Goal: Task Accomplishment & Management: Manage account settings

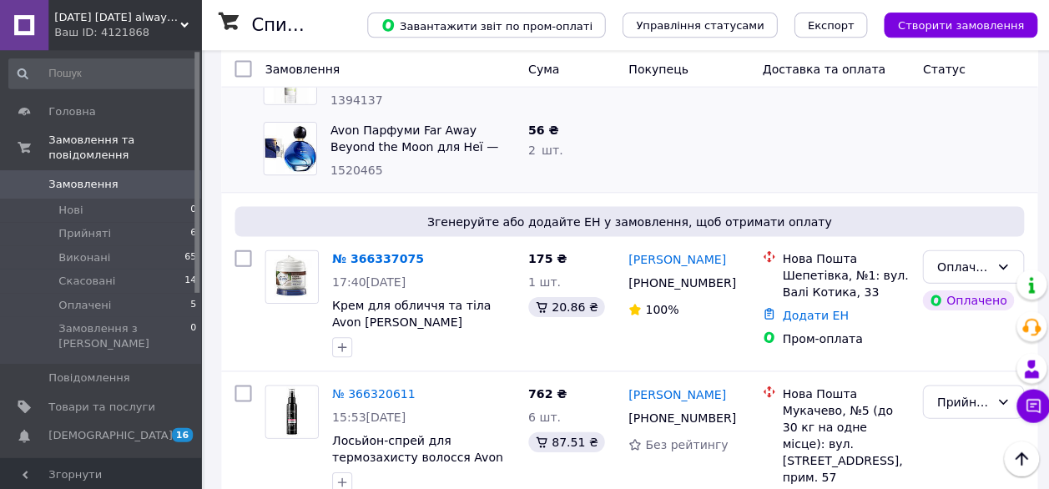
scroll to position [333, 0]
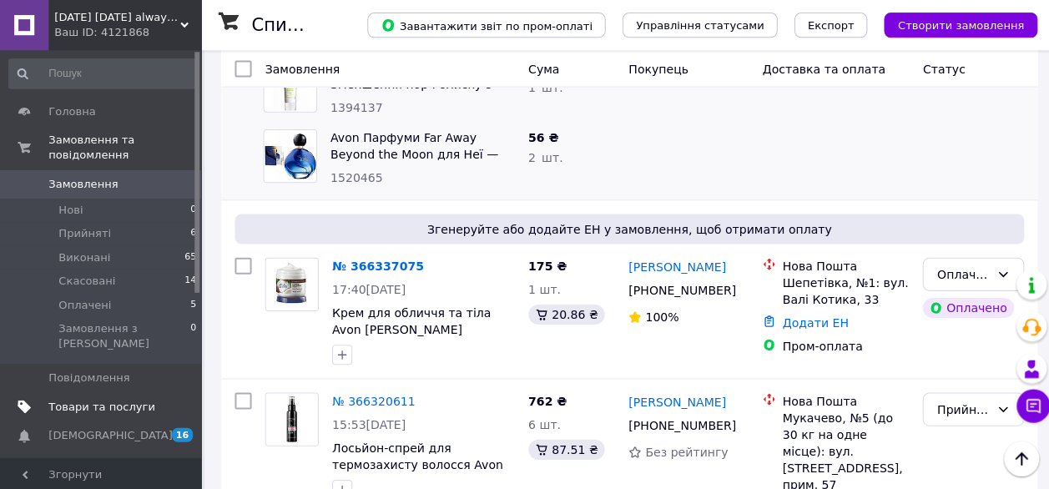
click at [112, 397] on span "Товари та послуги" at bounding box center [101, 404] width 106 height 15
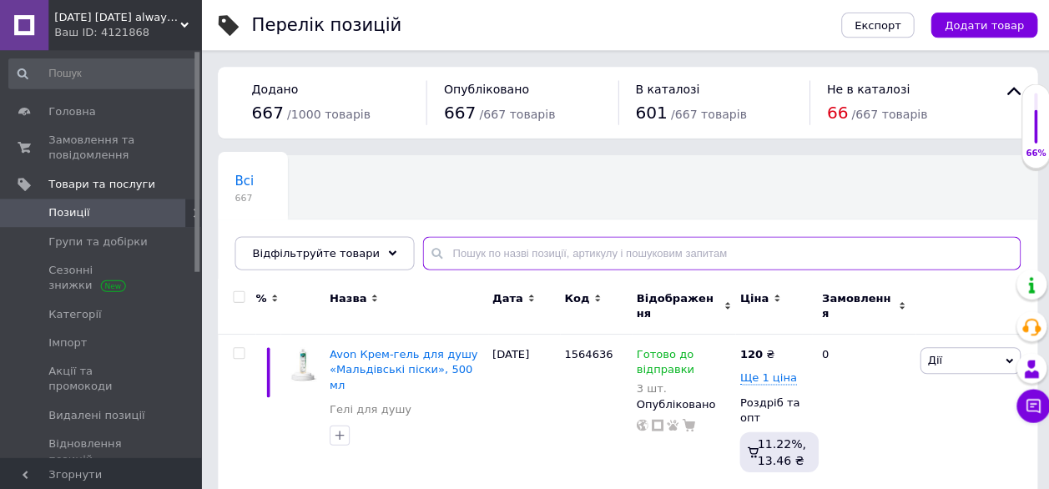
paste input "Крем для обличчя 400 мл"
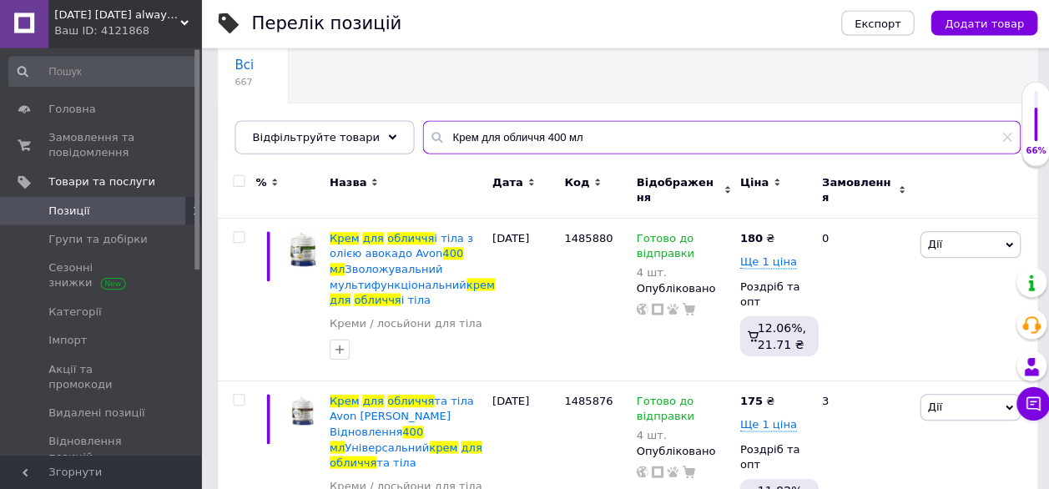
scroll to position [117, 0]
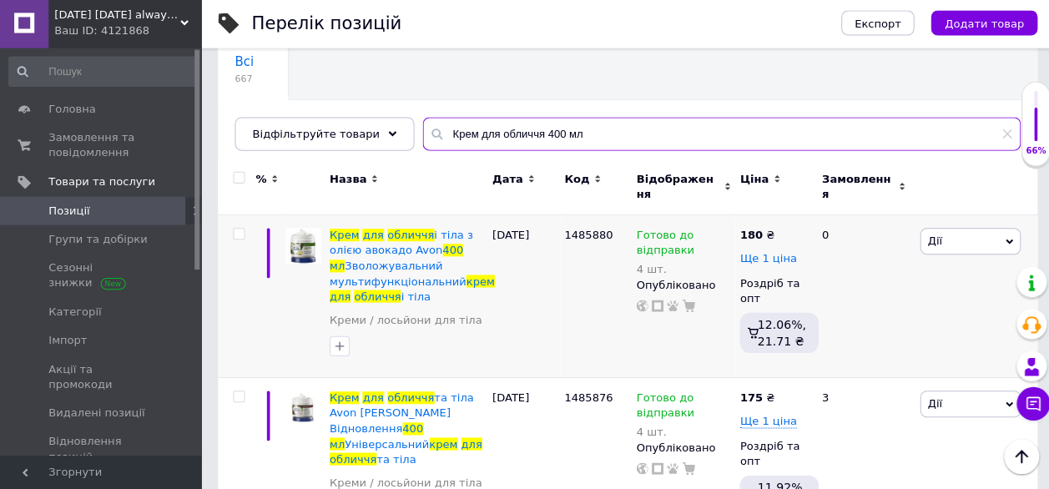
type input "Крем для обличчя 400 мл"
click at [756, 253] on span "Ще 1 ціна" at bounding box center [764, 259] width 57 height 13
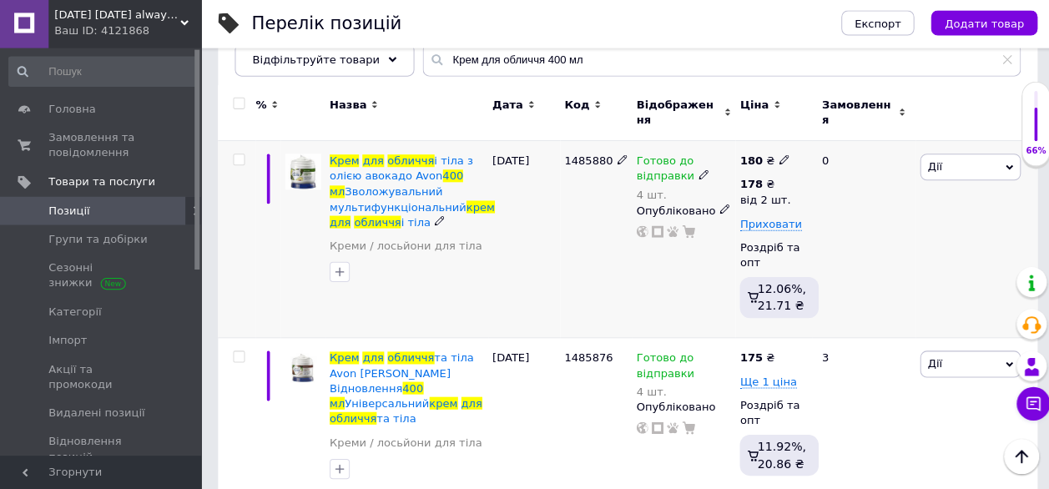
scroll to position [195, 0]
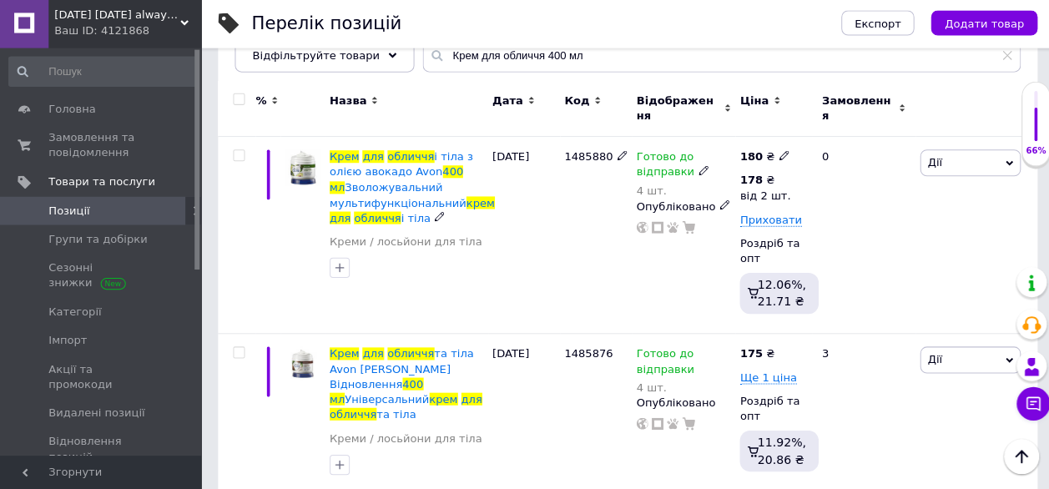
click at [776, 152] on icon at bounding box center [781, 157] width 10 height 10
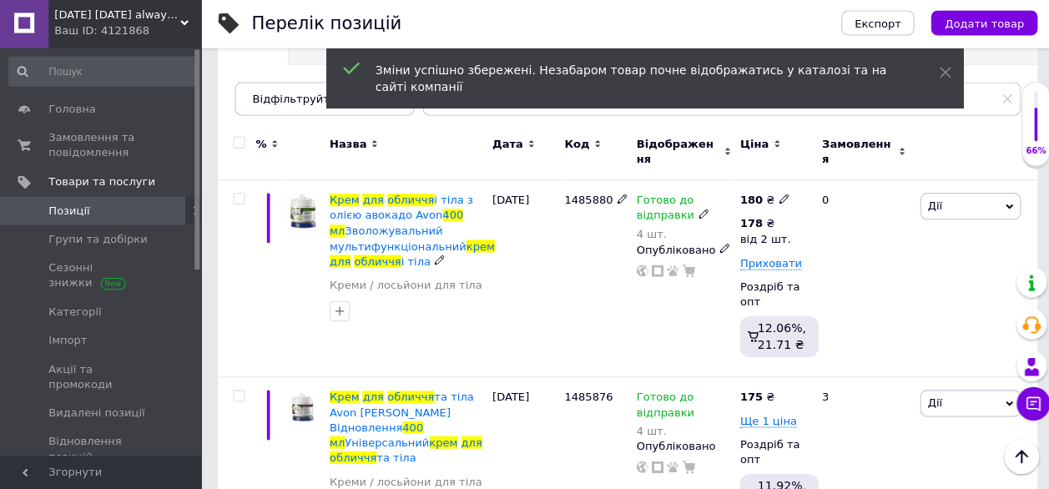
scroll to position [214, 0]
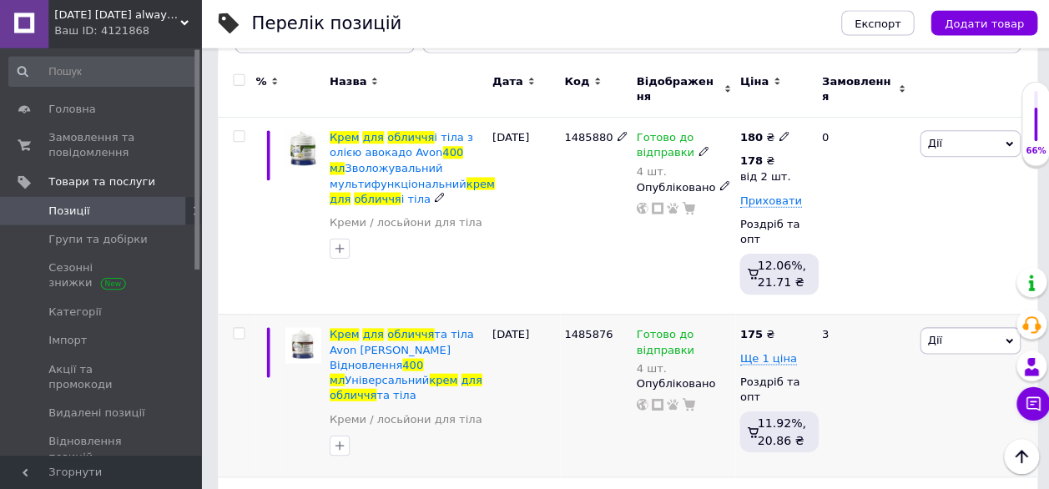
click at [761, 328] on div "175 ₴" at bounding box center [753, 335] width 34 height 15
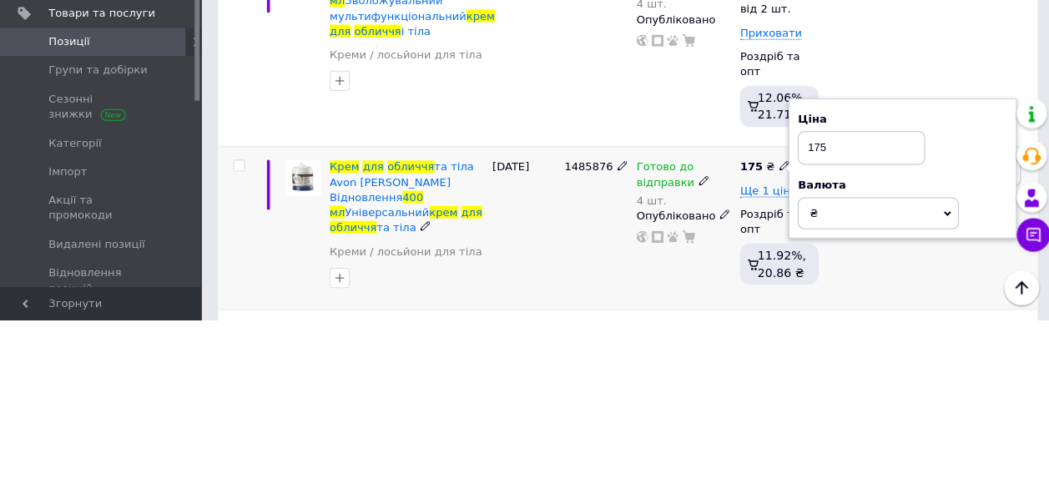
scroll to position [213, 0]
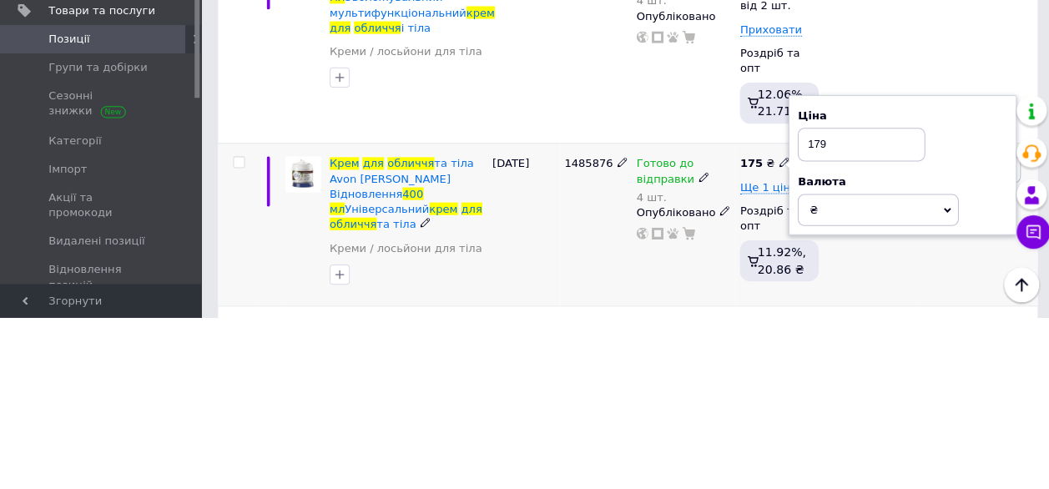
type input "179"
click at [573, 392] on div "1485876" at bounding box center [594, 397] width 72 height 162
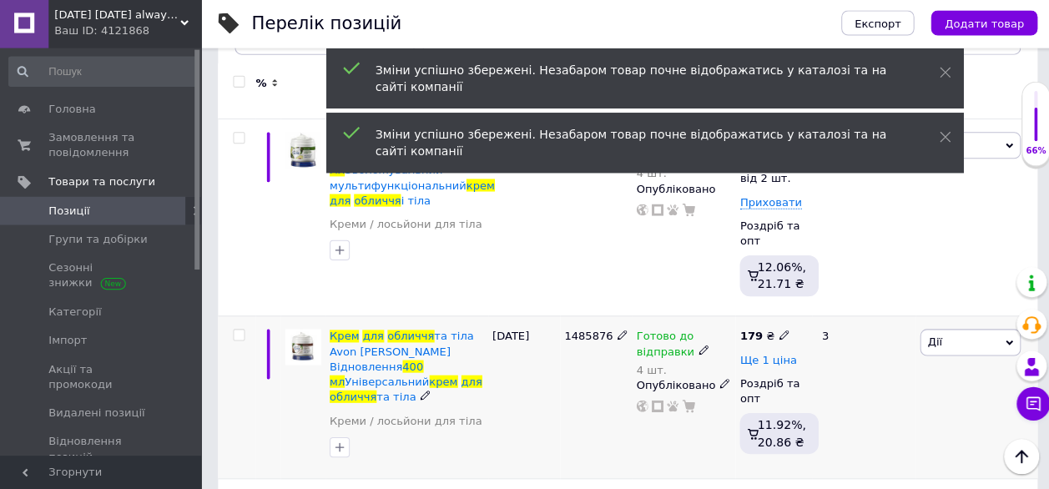
click at [768, 354] on span "Ще 1 ціна" at bounding box center [764, 360] width 57 height 13
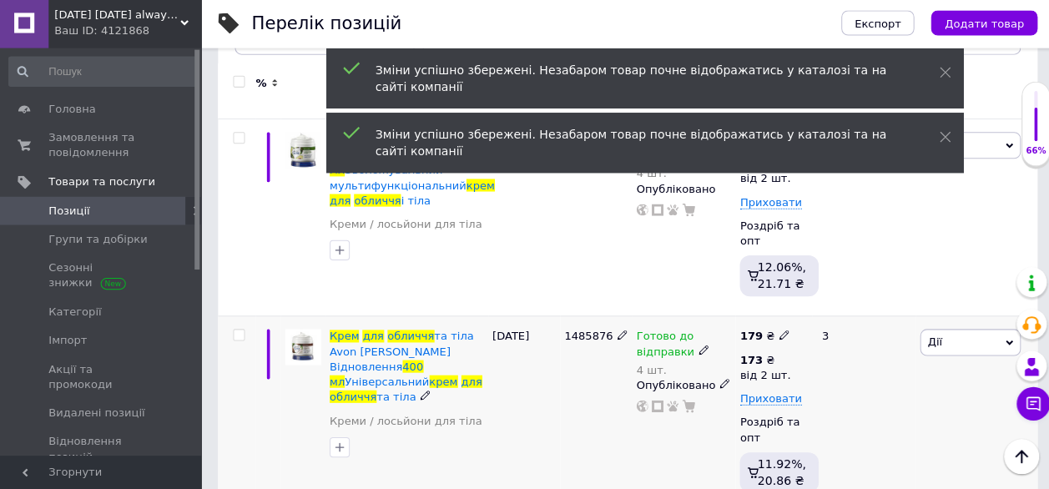
click at [761, 353] on div "173 ₴" at bounding box center [761, 360] width 50 height 15
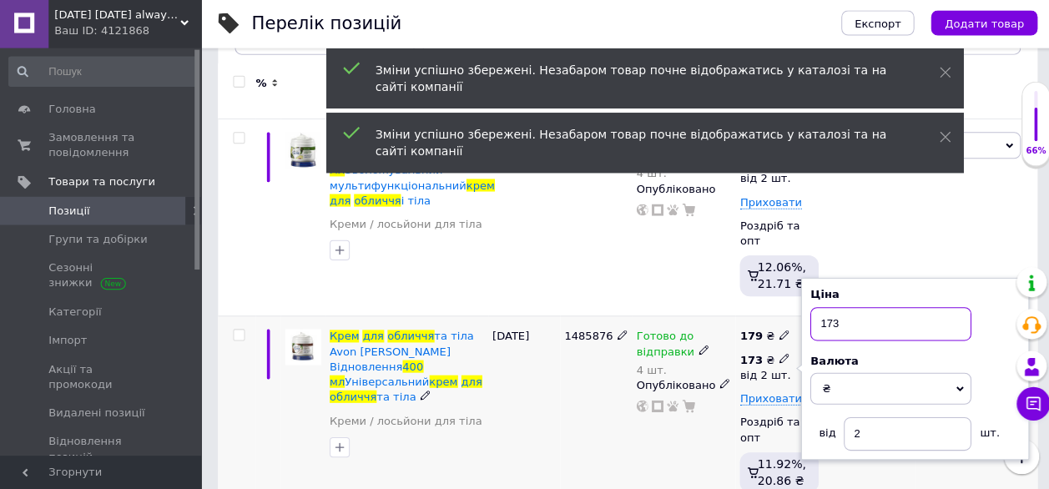
click at [858, 313] on input "173" at bounding box center [886, 324] width 160 height 33
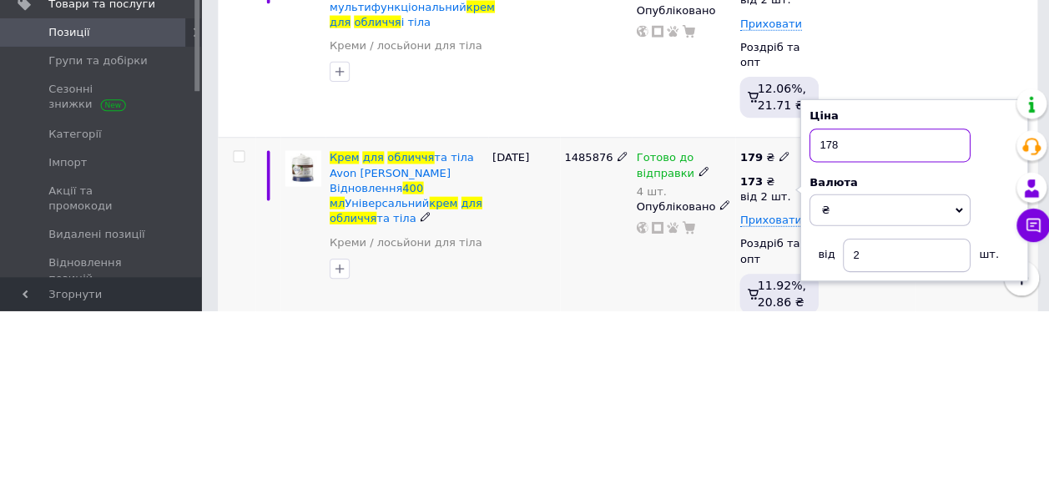
type input "178"
click at [554, 389] on div "[DATE]" at bounding box center [522, 414] width 72 height 196
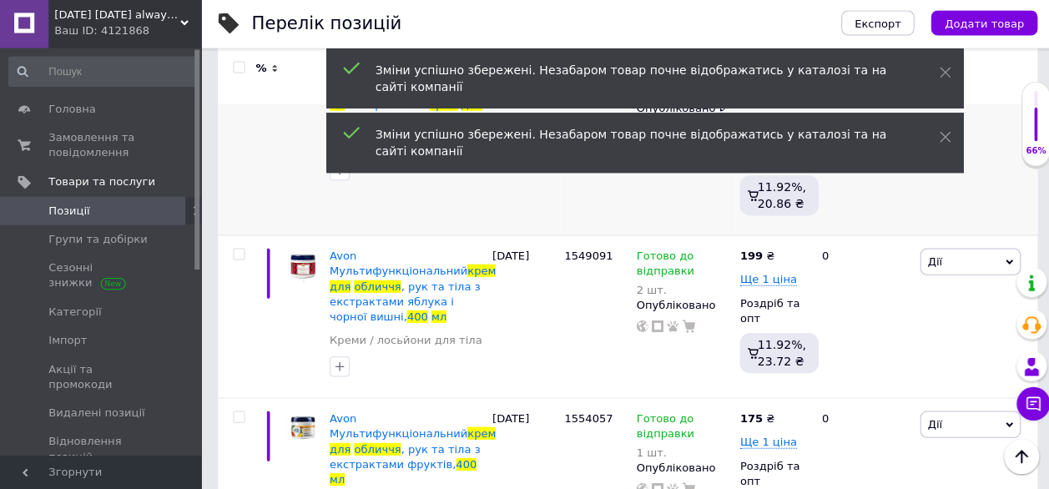
scroll to position [503, 0]
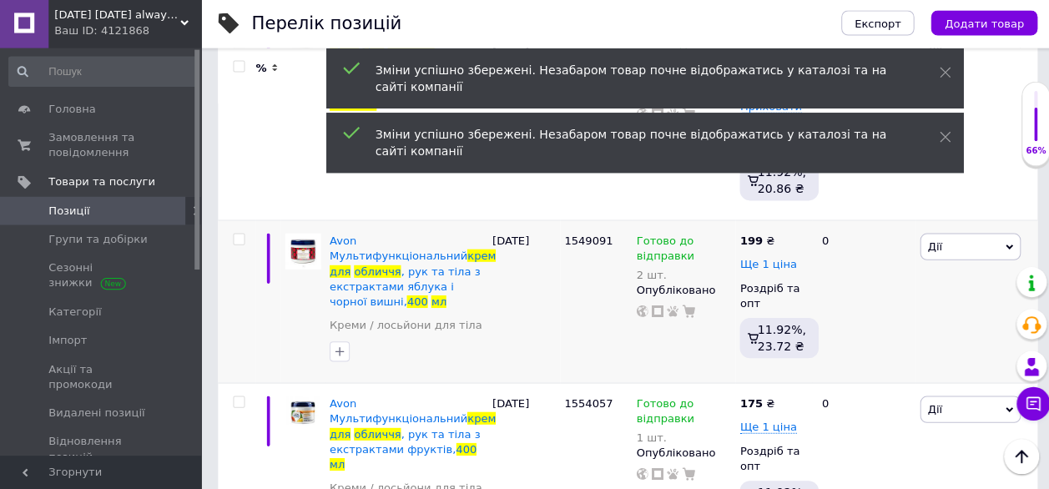
click at [766, 259] on span "Ще 1 ціна" at bounding box center [764, 265] width 57 height 13
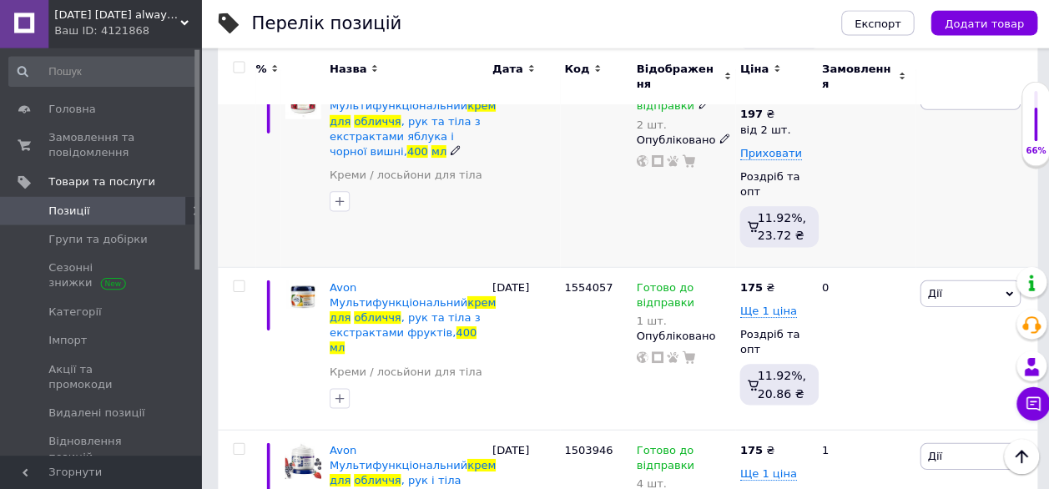
scroll to position [670, 0]
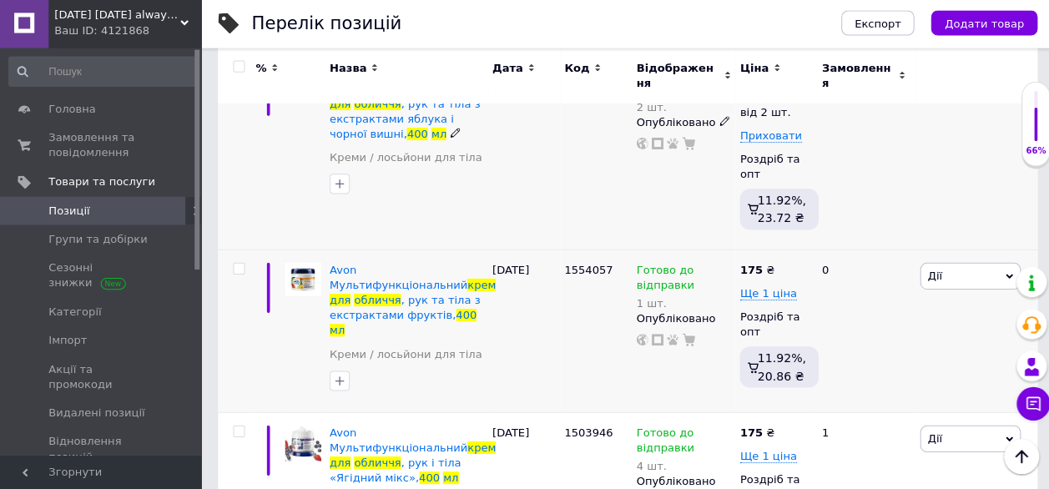
click at [756, 264] on div "175 ₴" at bounding box center [753, 271] width 34 height 15
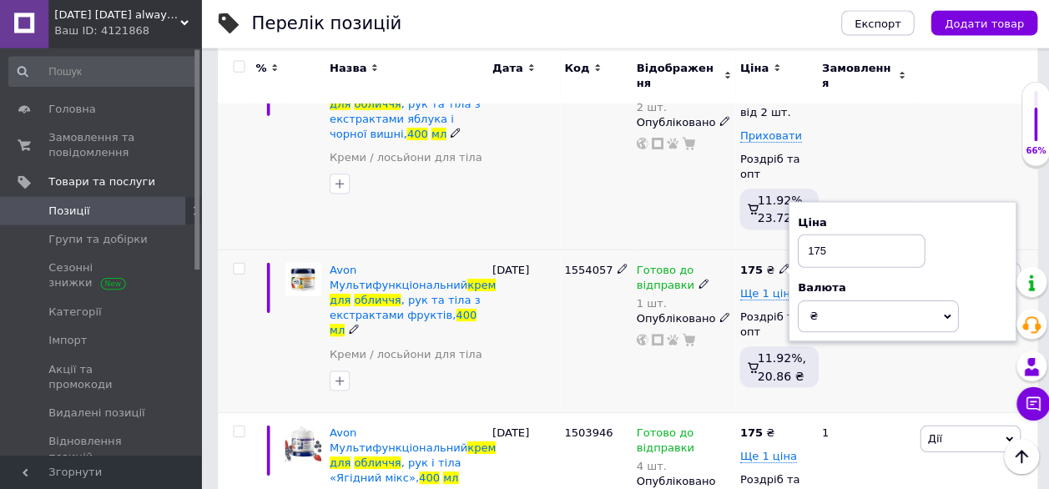
scroll to position [669, 0]
type input "179"
click at [573, 187] on div "1549091" at bounding box center [594, 154] width 72 height 196
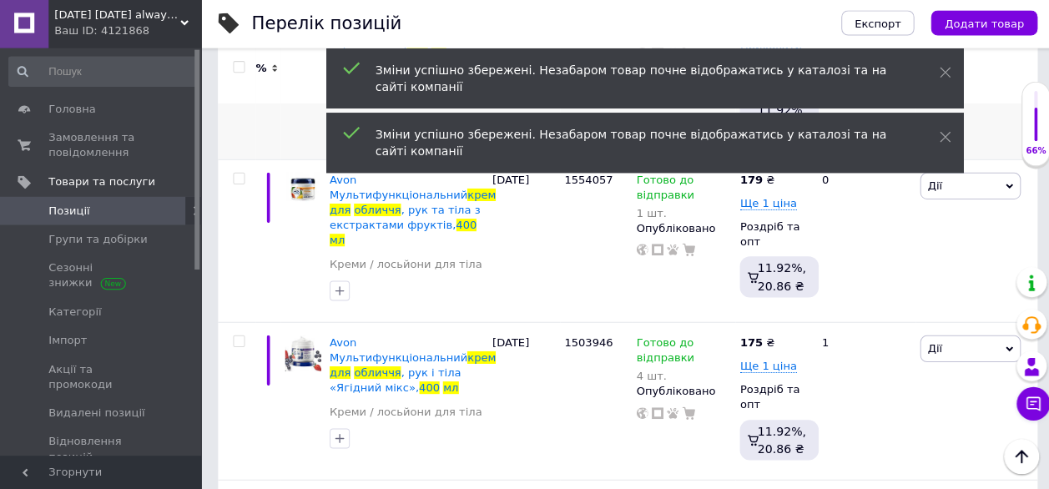
scroll to position [760, 0]
click at [770, 198] on span "Ще 1 ціна" at bounding box center [764, 204] width 57 height 13
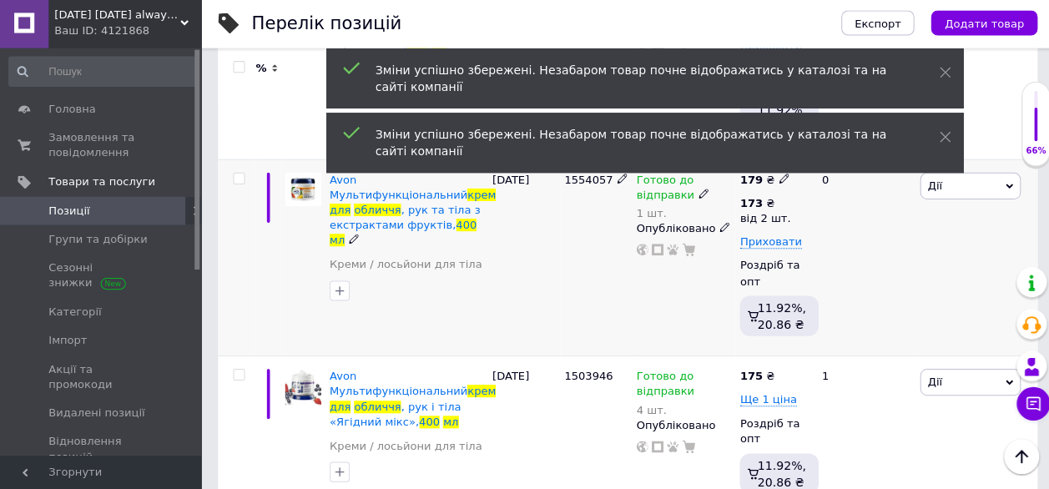
click at [763, 197] on div "173 ₴" at bounding box center [761, 204] width 50 height 15
click at [850, 155] on input "173" at bounding box center [886, 168] width 160 height 33
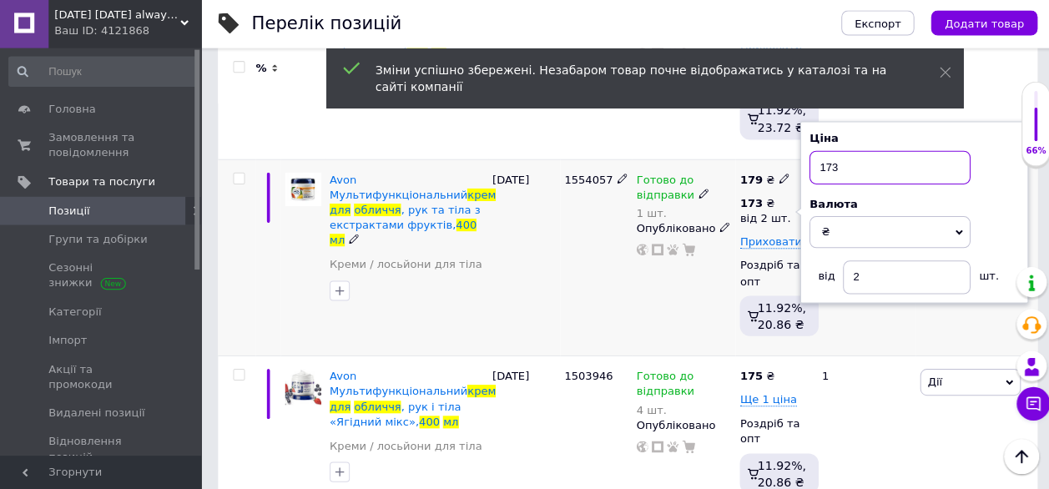
scroll to position [759, 0]
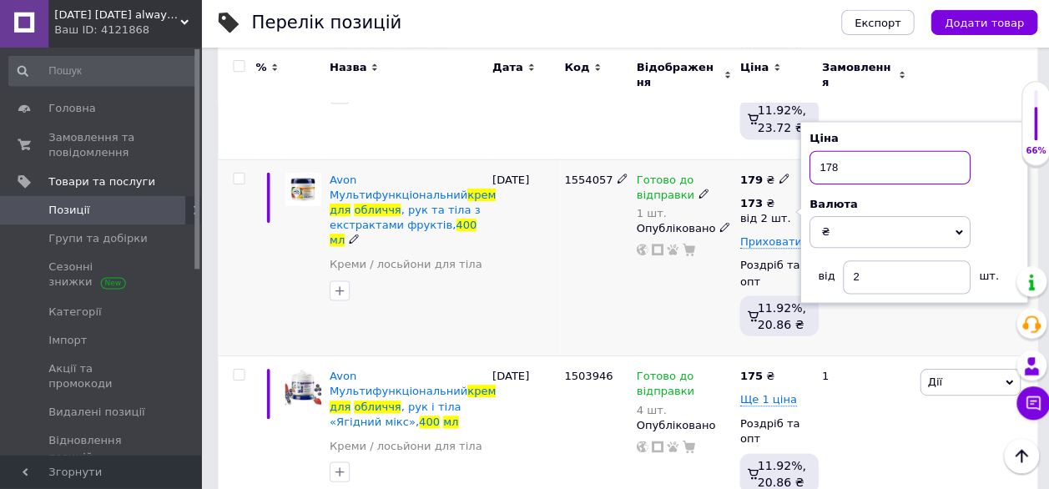
type input "178"
click at [558, 215] on div "1554057" at bounding box center [594, 259] width 72 height 196
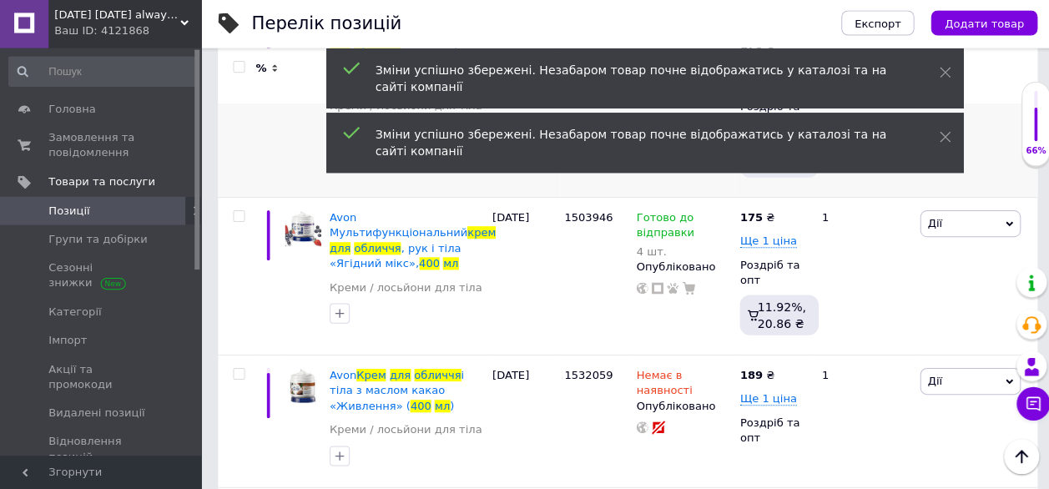
scroll to position [922, 0]
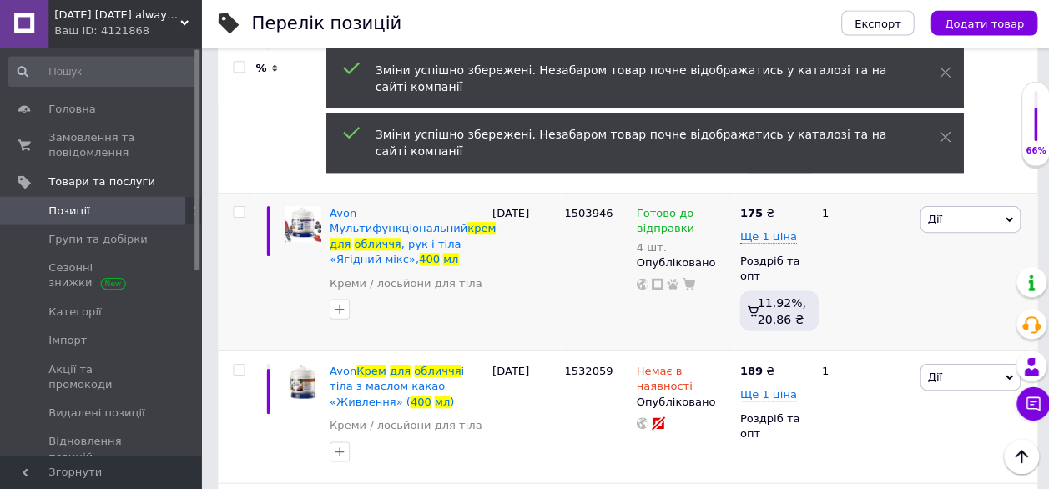
click at [756, 207] on div "175 ₴" at bounding box center [753, 214] width 34 height 15
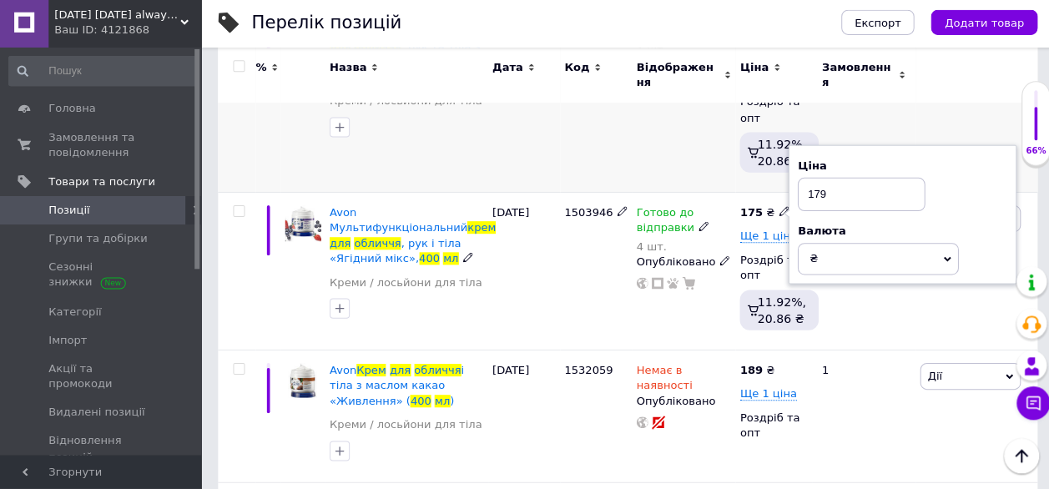
type input "179"
click at [598, 144] on div "1554057" at bounding box center [594, 96] width 72 height 196
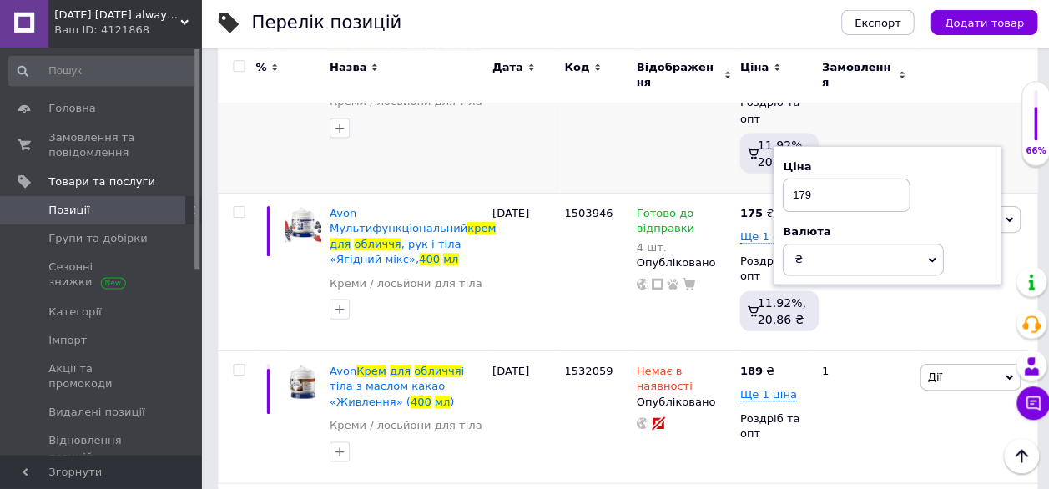
scroll to position [921, 0]
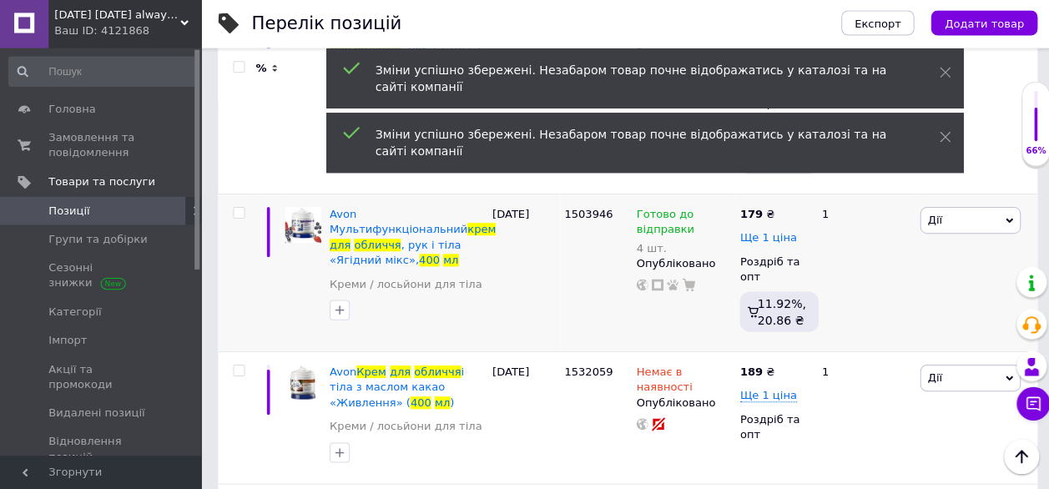
click at [765, 232] on span "Ще 1 ціна" at bounding box center [764, 238] width 57 height 13
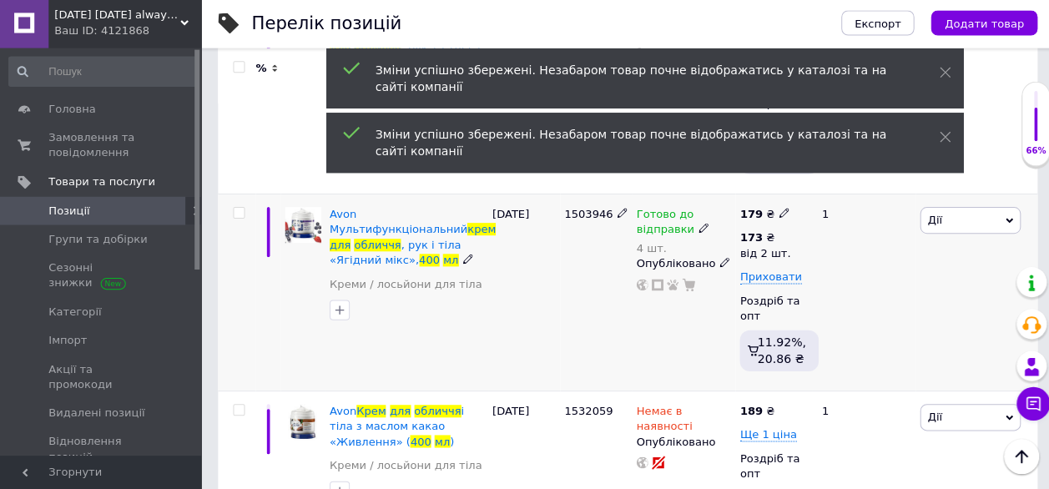
click at [761, 231] on div "173 ₴" at bounding box center [761, 238] width 50 height 15
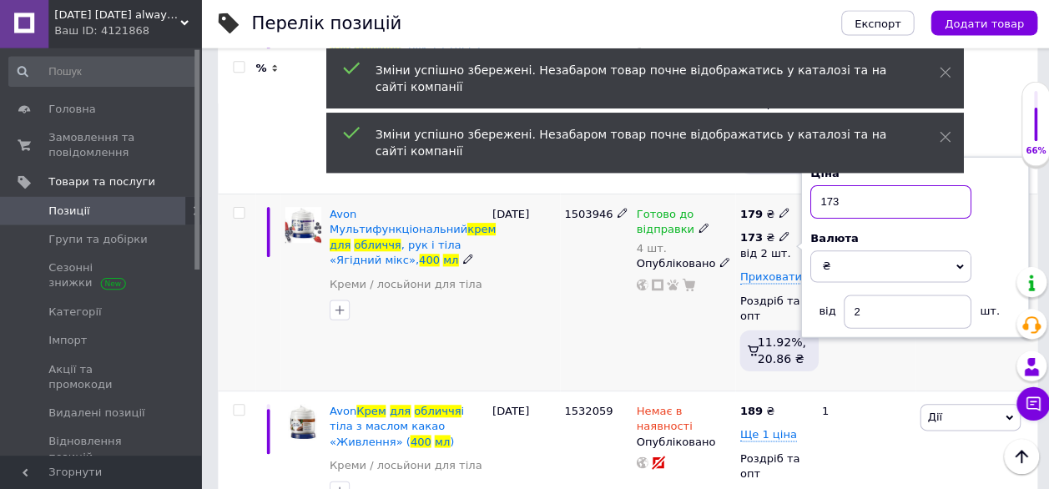
click at [848, 186] on input "173" at bounding box center [886, 202] width 160 height 33
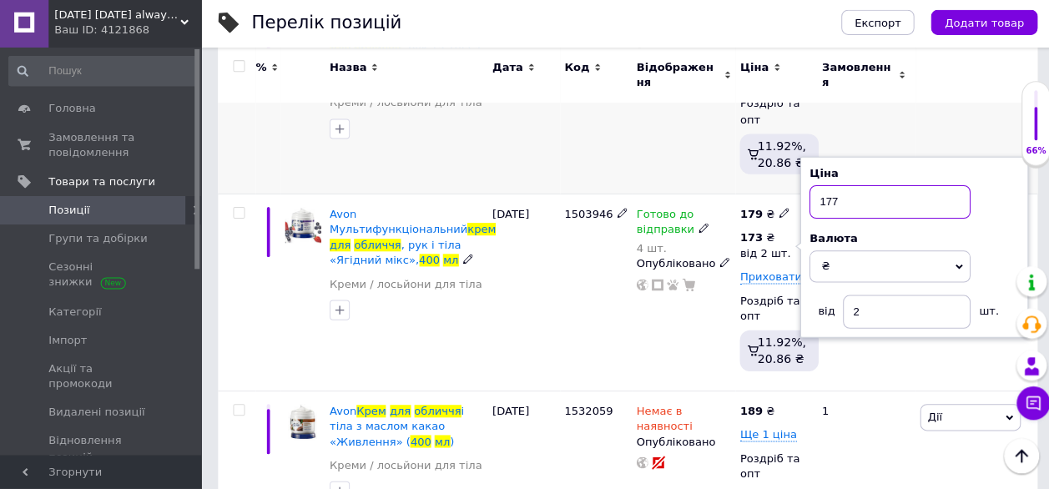
type input "177"
click at [603, 132] on div "1554057" at bounding box center [594, 98] width 72 height 196
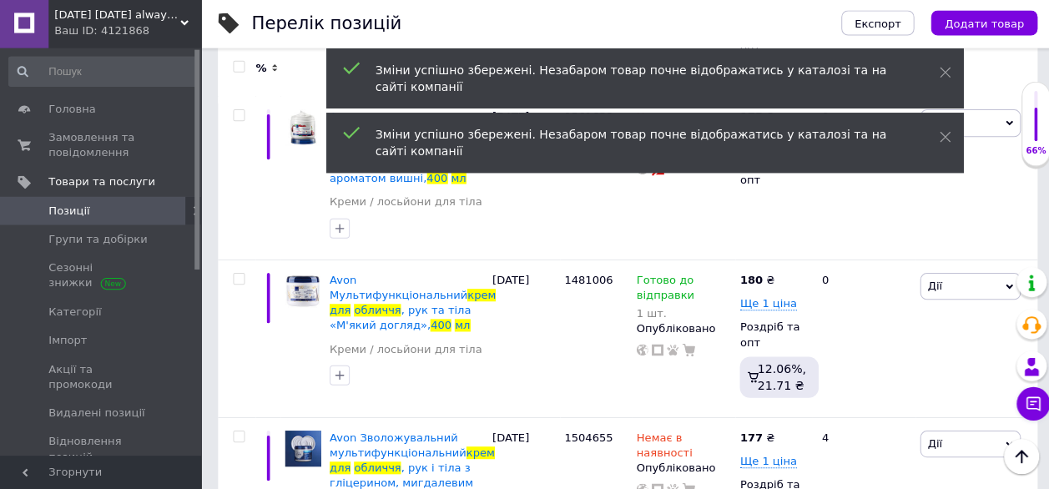
scroll to position [1347, 0]
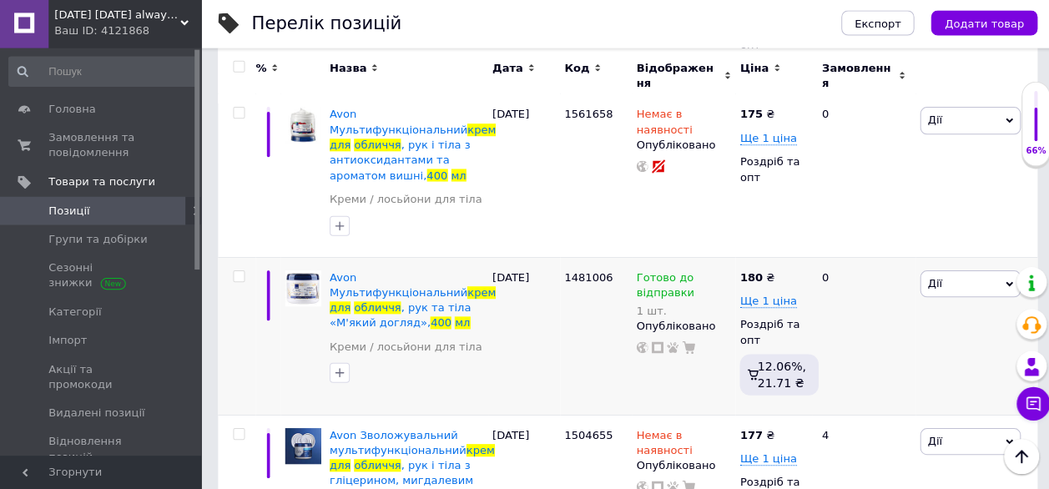
click at [763, 271] on div "180 ₴" at bounding box center [753, 278] width 34 height 15
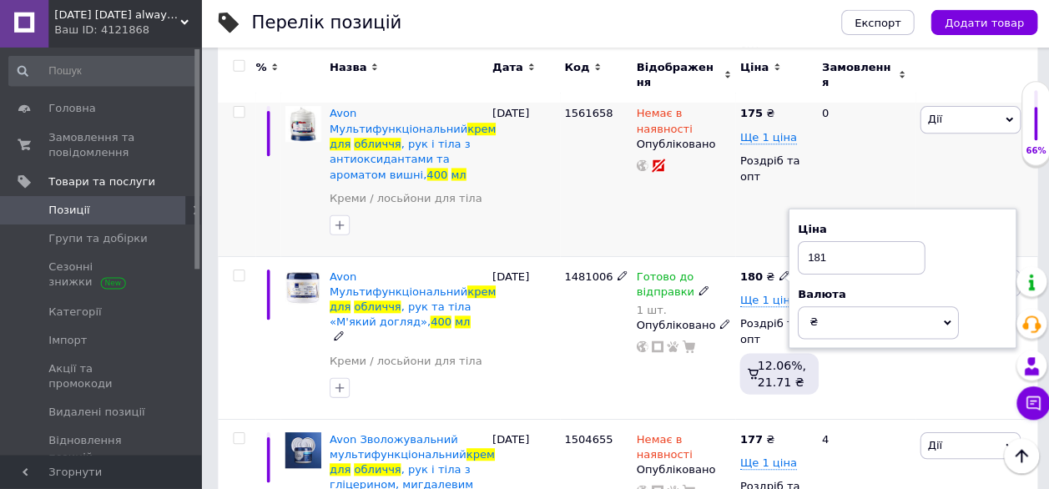
type input "181"
click at [657, 183] on div "Немає в наявності Опубліковано" at bounding box center [681, 177] width 104 height 162
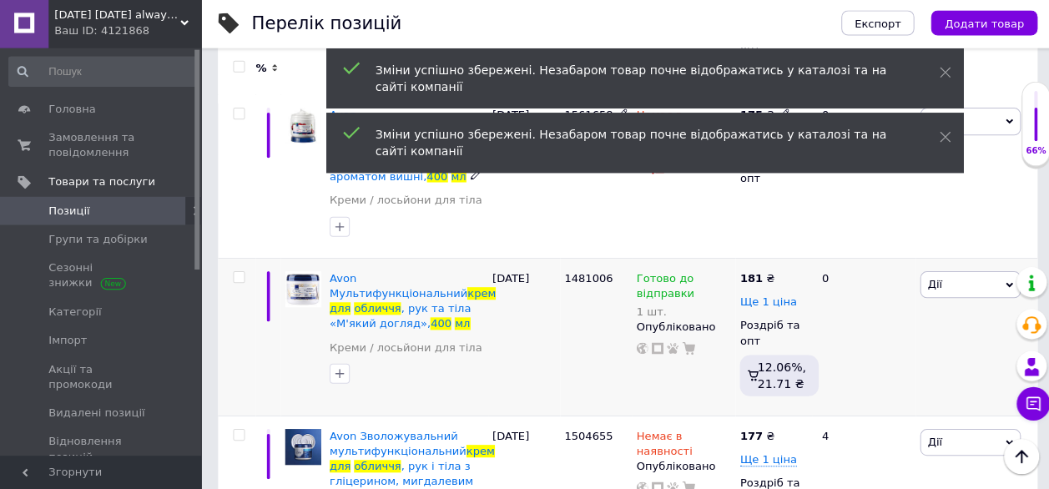
click at [762, 296] on span "Ще 1 ціна" at bounding box center [764, 302] width 57 height 13
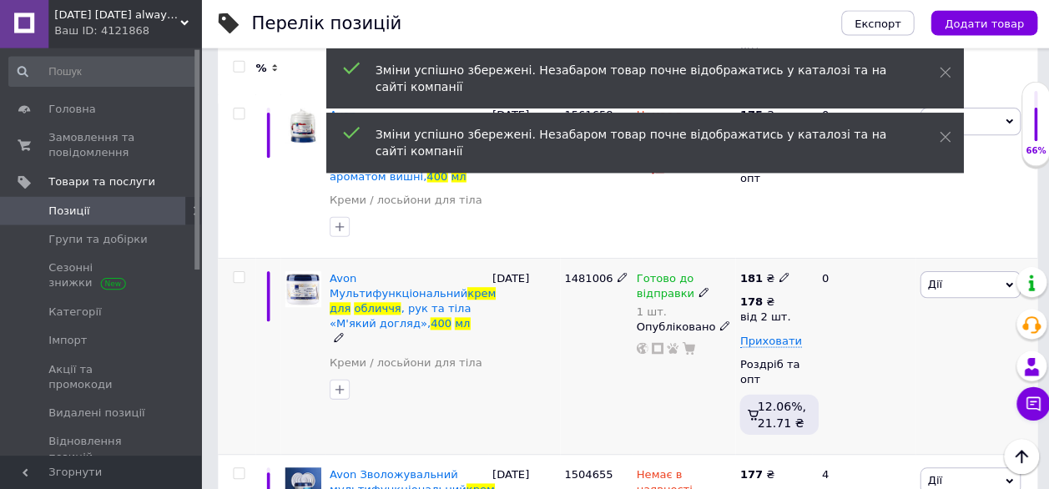
click at [776, 273] on icon at bounding box center [781, 278] width 10 height 10
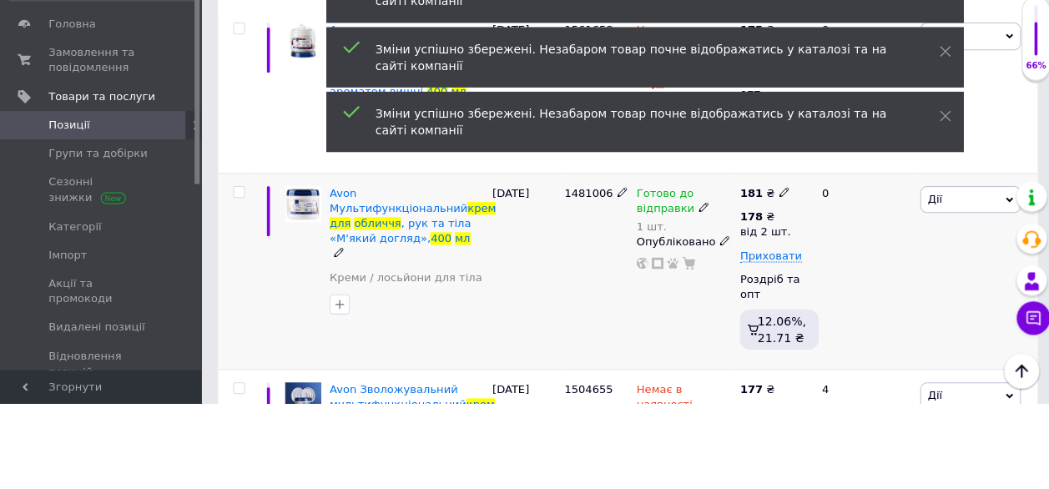
scroll to position [1346, 0]
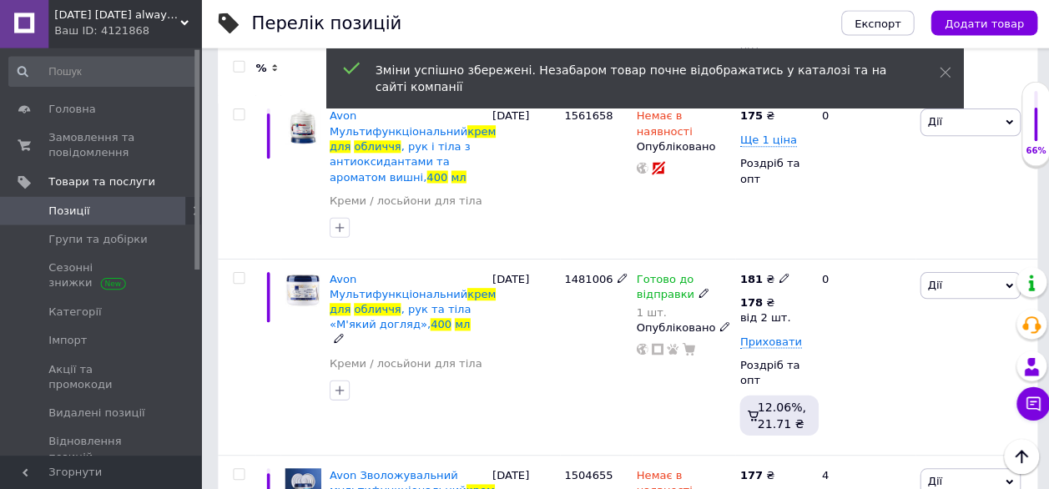
click at [755, 296] on div "178 ₴" at bounding box center [761, 303] width 50 height 15
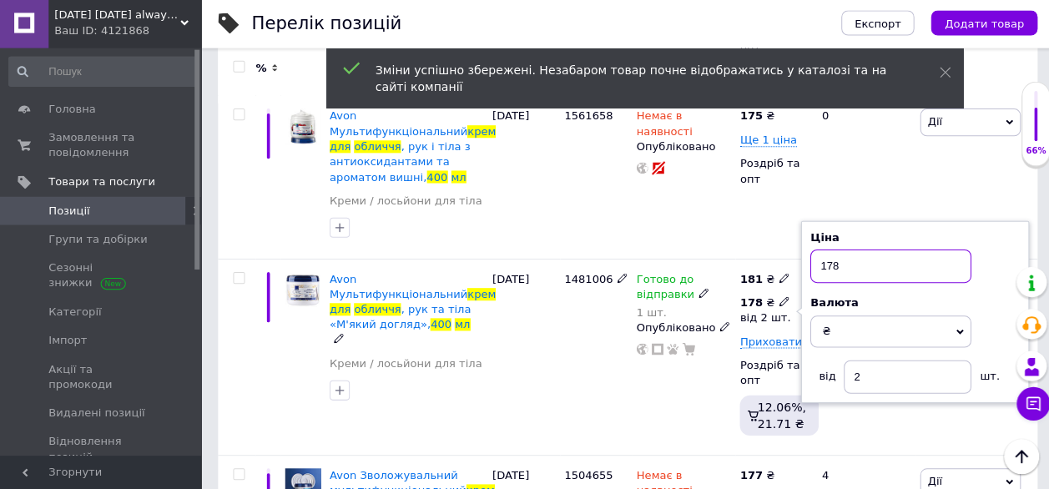
click at [850, 250] on input "178" at bounding box center [886, 266] width 160 height 33
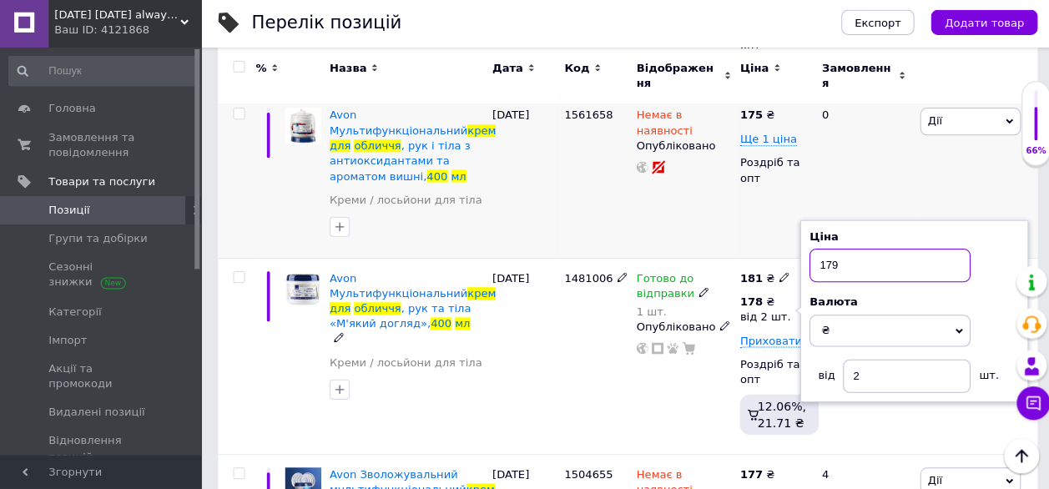
type input "179"
click at [638, 185] on div "Немає в наявності Опубліковано" at bounding box center [681, 179] width 104 height 162
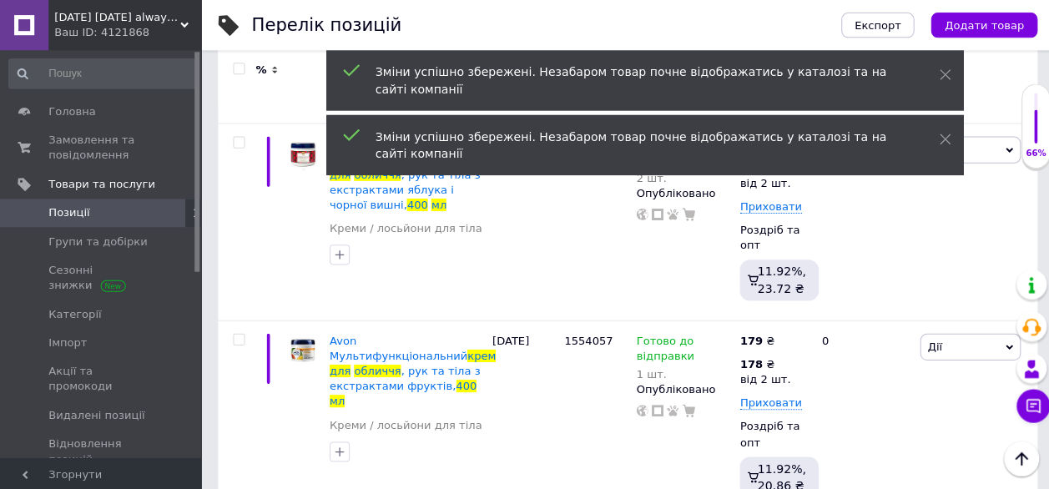
scroll to position [0, 0]
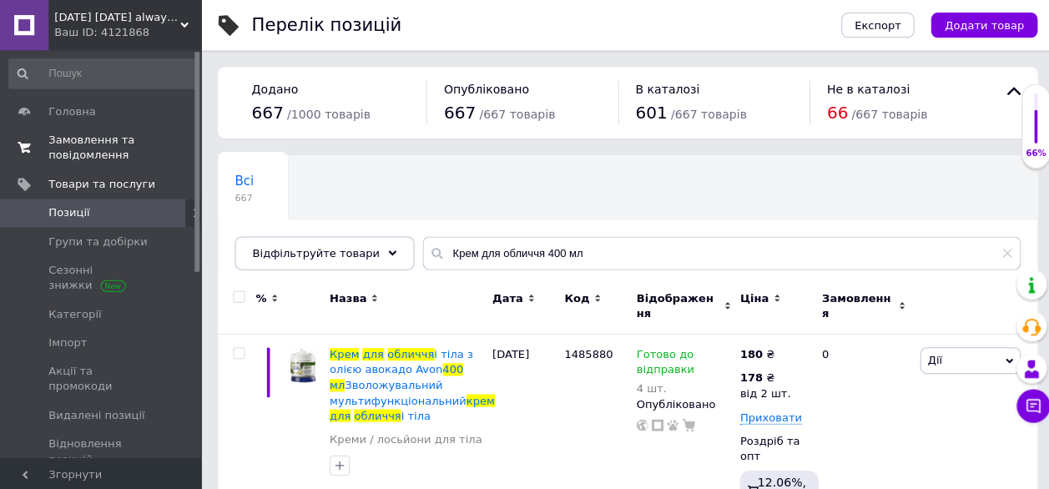
click at [103, 144] on span "Замовлення та повідомлення" at bounding box center [101, 147] width 106 height 30
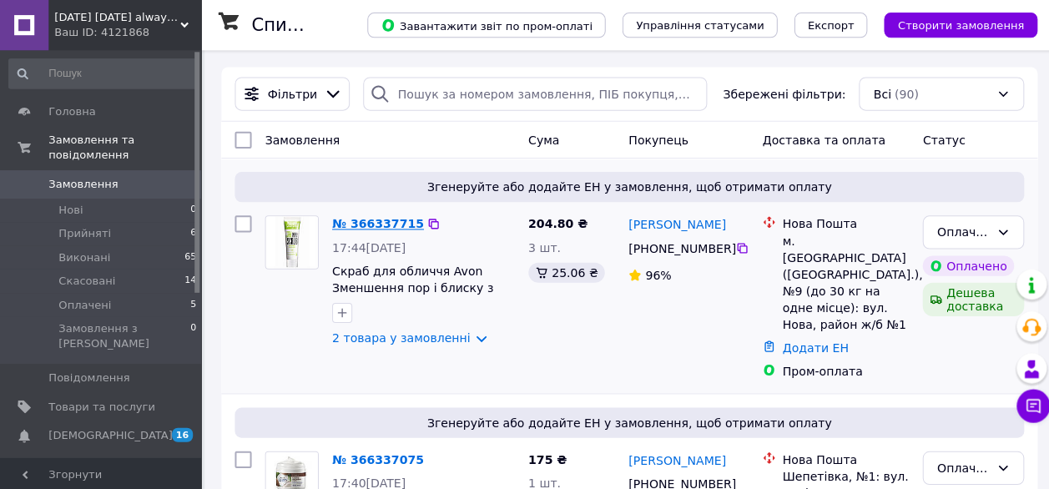
click at [379, 222] on link "№ 366337715" at bounding box center [376, 222] width 91 height 13
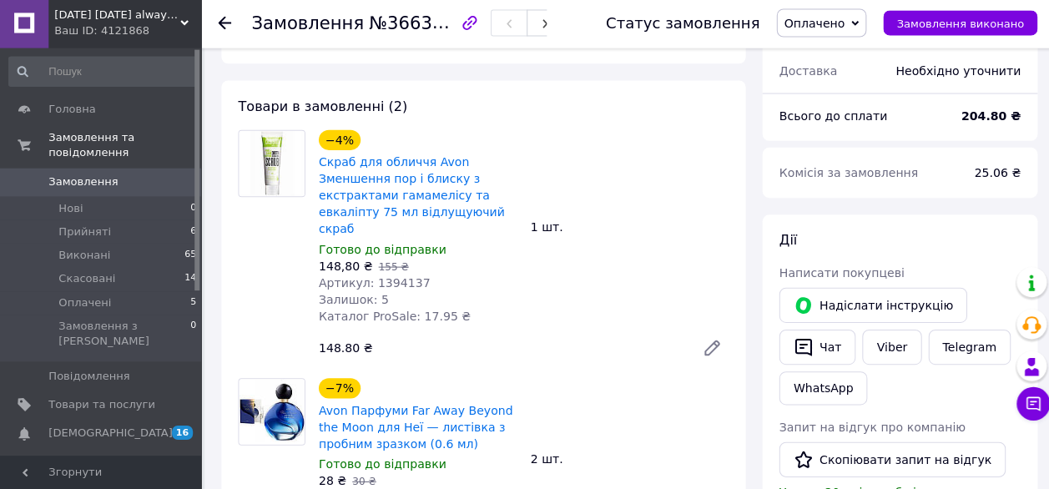
scroll to position [631, 0]
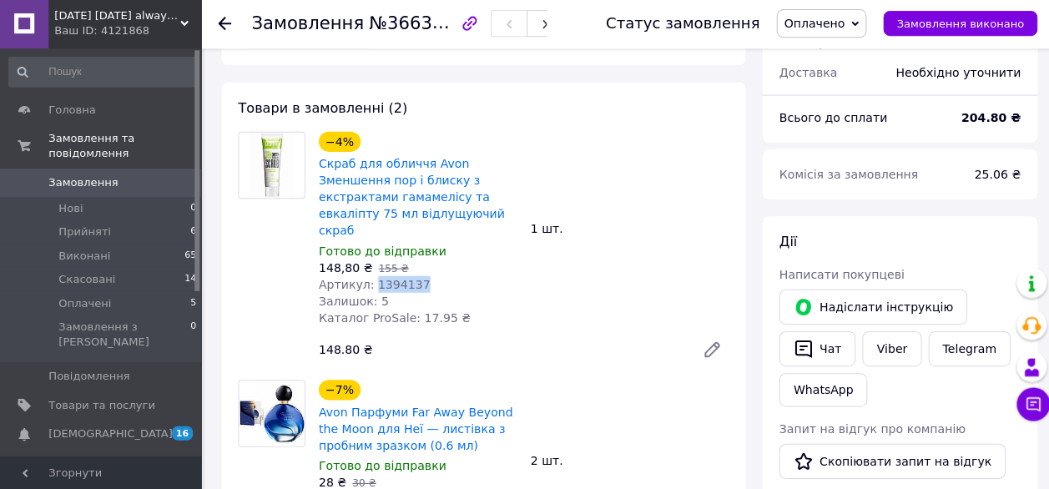
copy span "1394137"
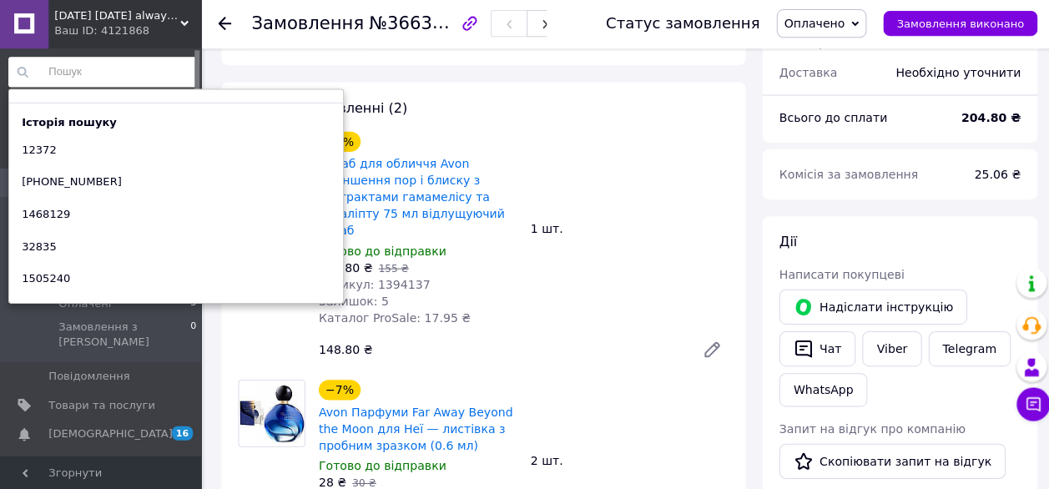
paste input "1394137"
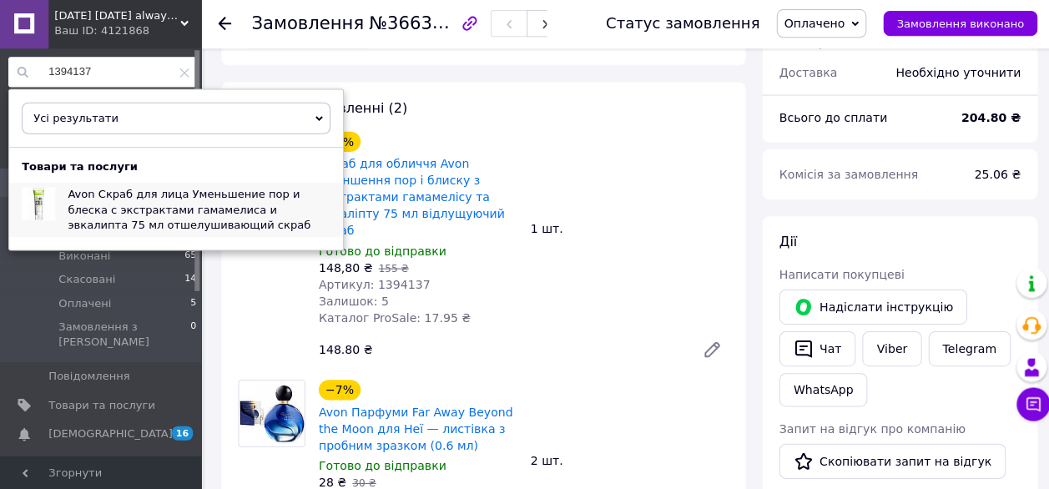
type input "1394137"
click at [164, 207] on span "Avon Скраб для лица Уменьшение пор и блеска с экстрактами гамамелиса и эвкалипт…" at bounding box center [188, 210] width 241 height 43
